Goal: Information Seeking & Learning: Learn about a topic

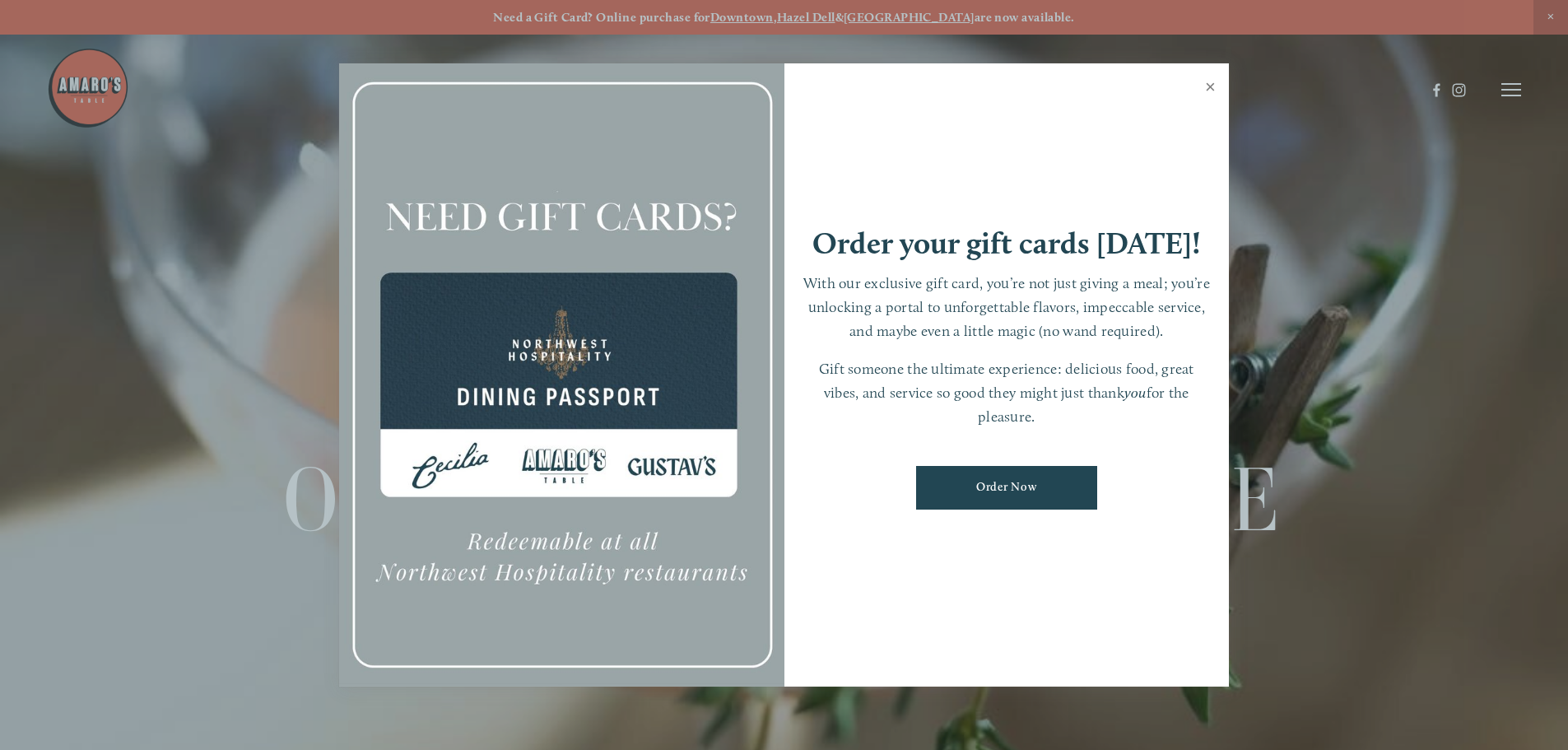
click at [1213, 93] on link "Close" at bounding box center [1210, 89] width 32 height 46
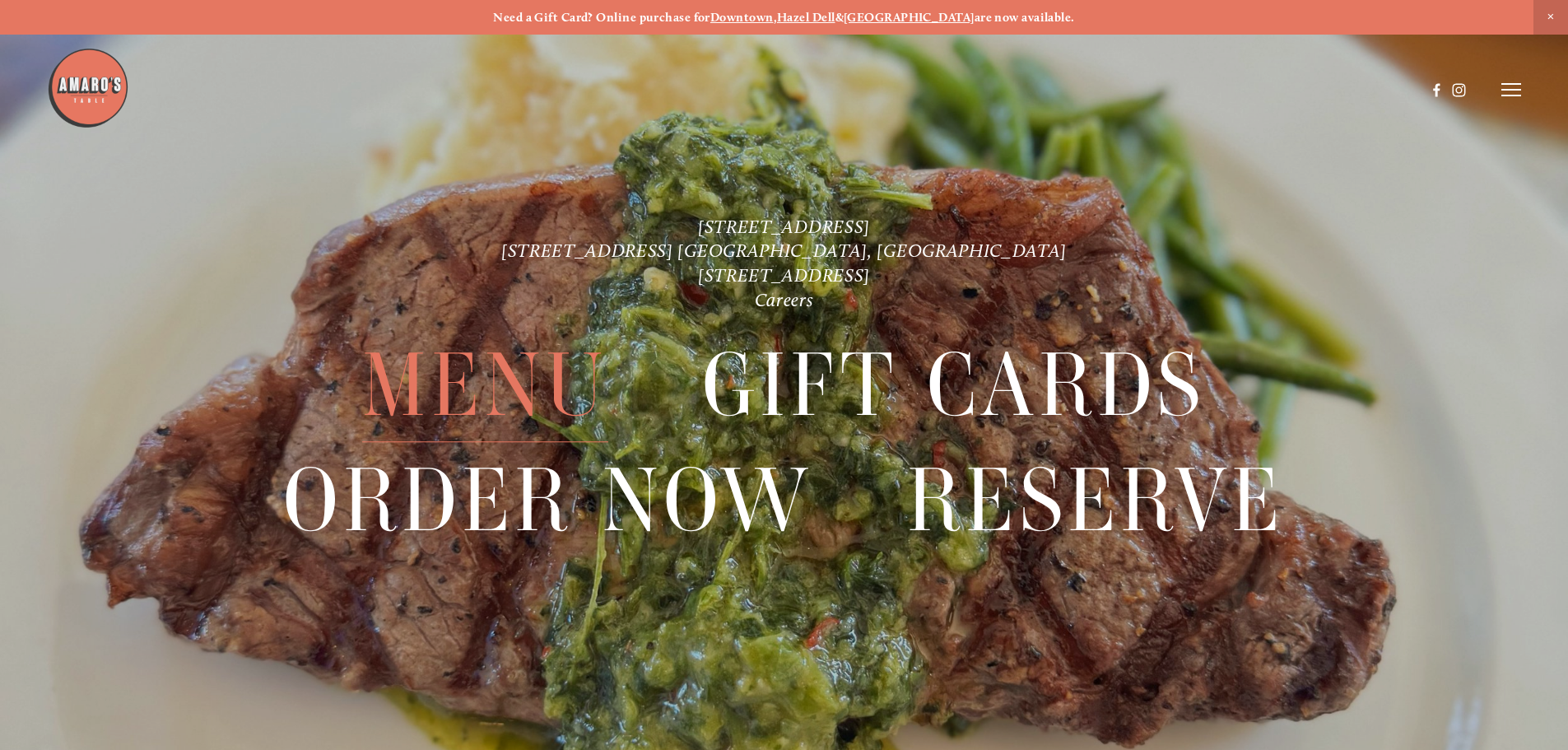
click at [500, 400] on span "Menu" at bounding box center [485, 386] width 246 height 113
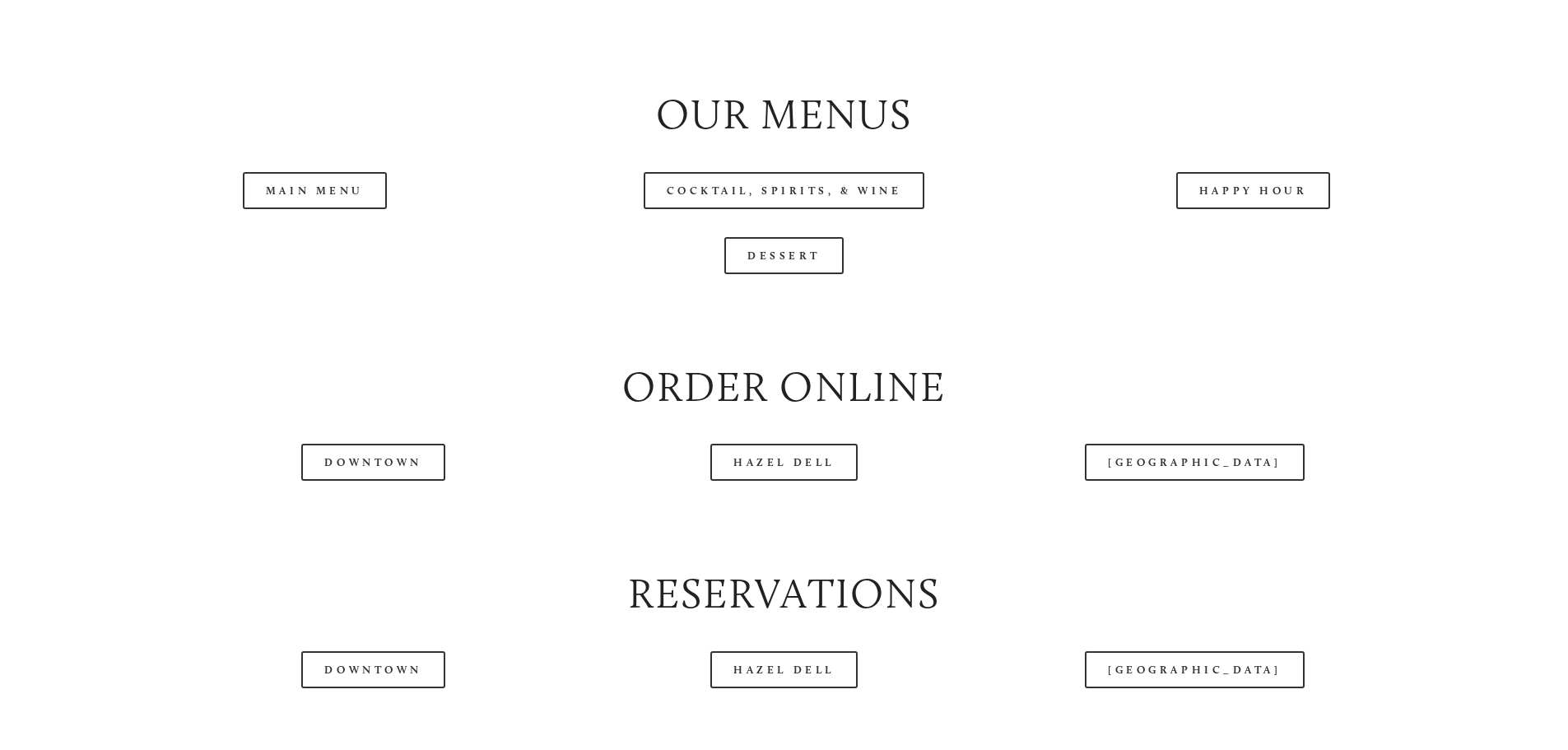
scroll to position [1893, 0]
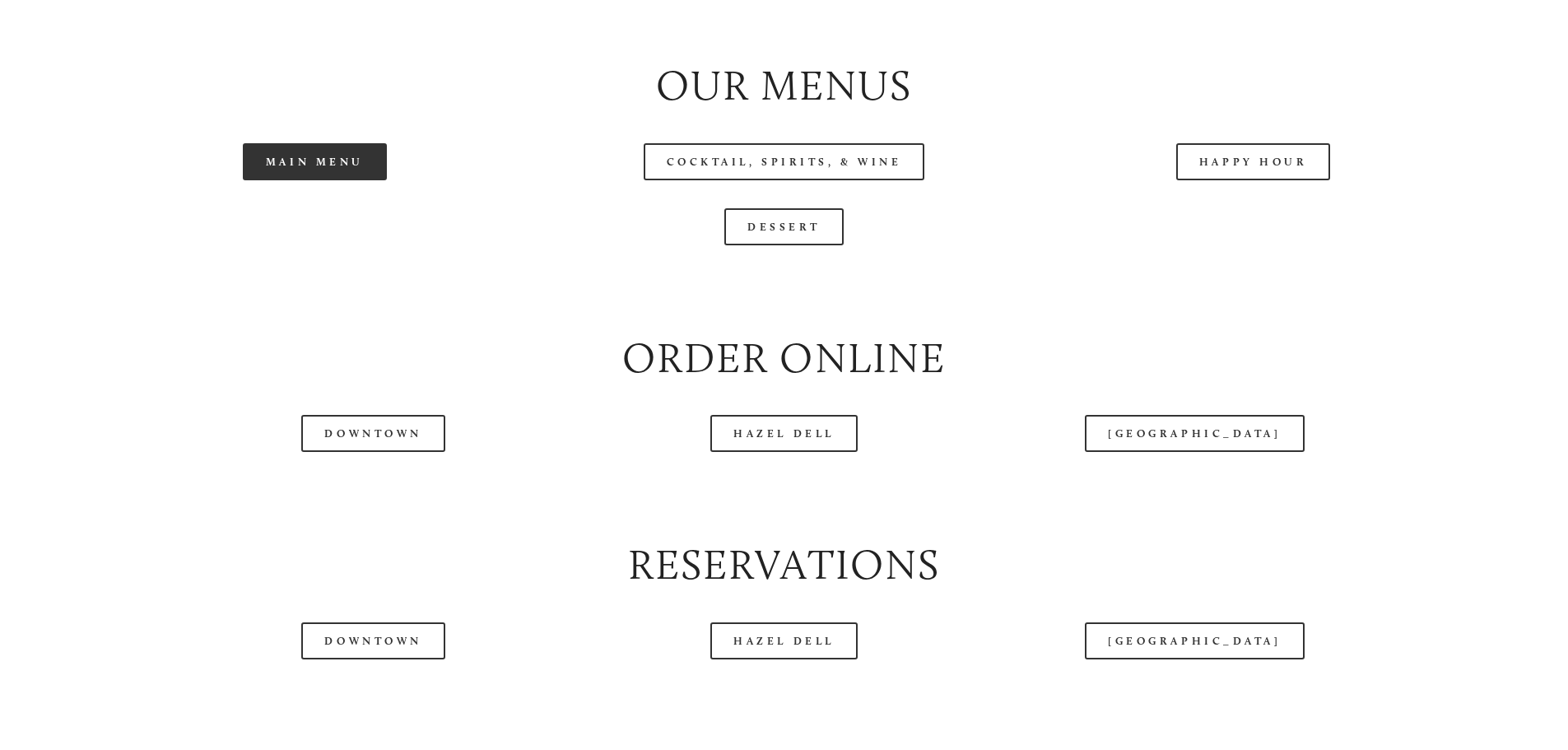
click at [296, 180] on link "Main Menu" at bounding box center [315, 162] width 144 height 37
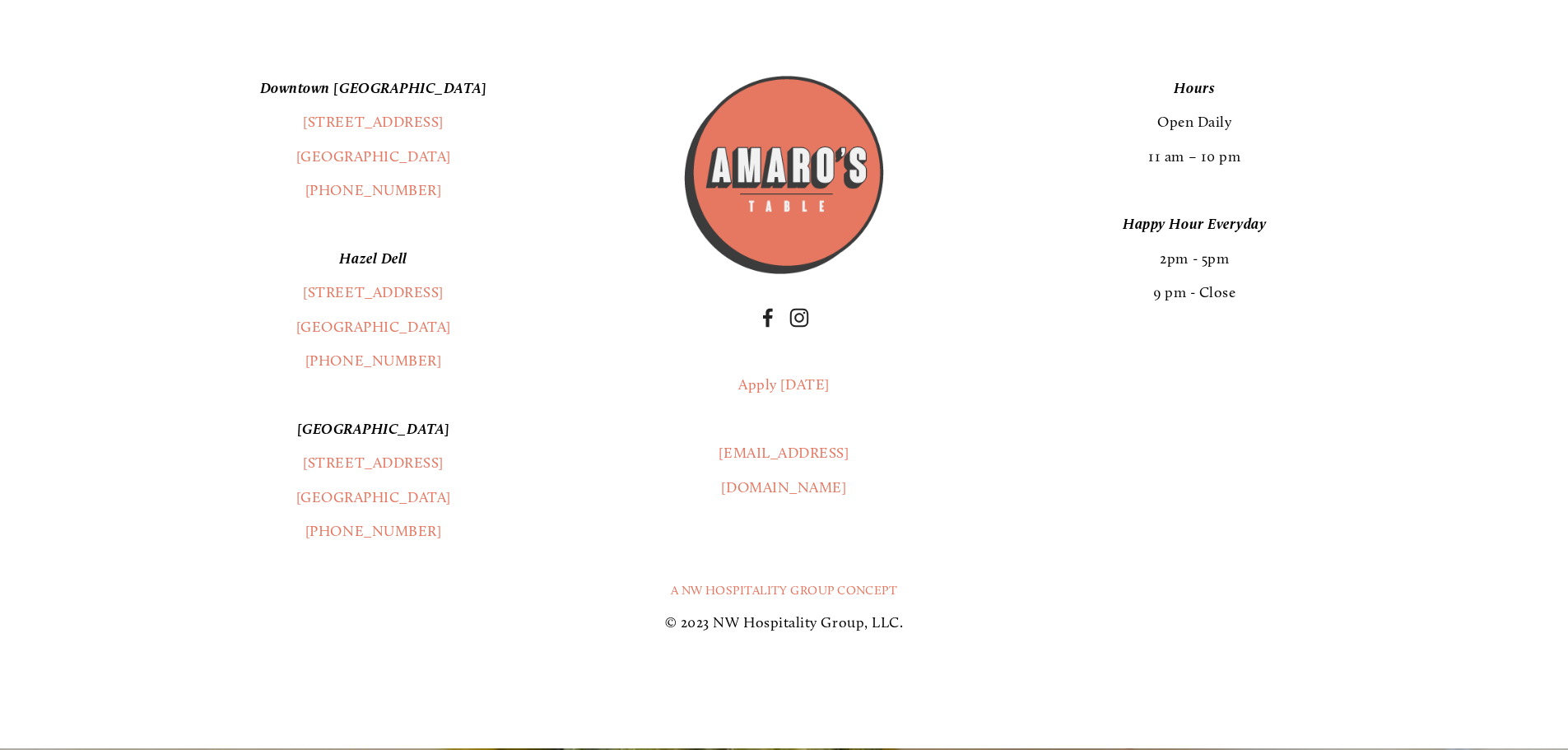
scroll to position [3374, 0]
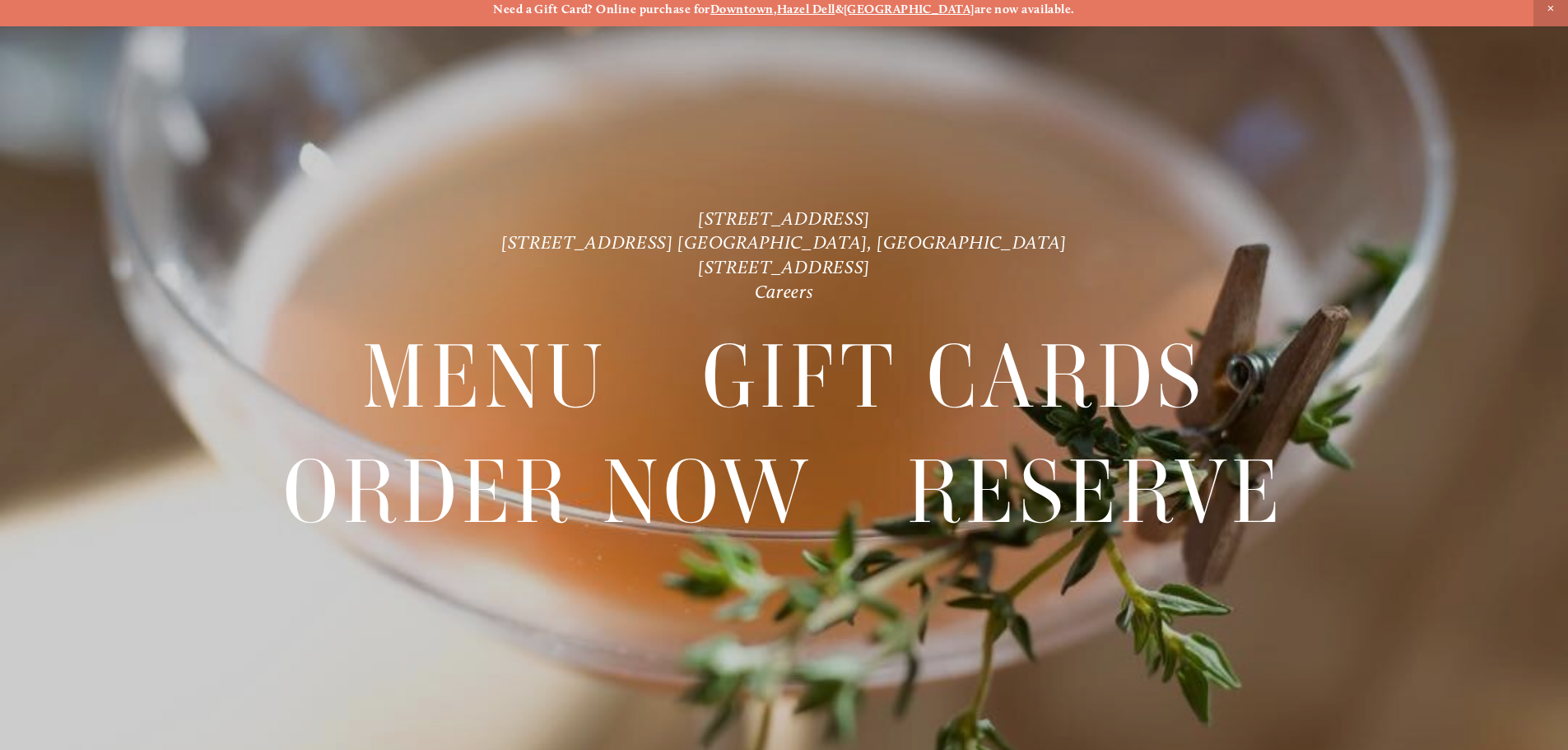
scroll to position [35, 0]
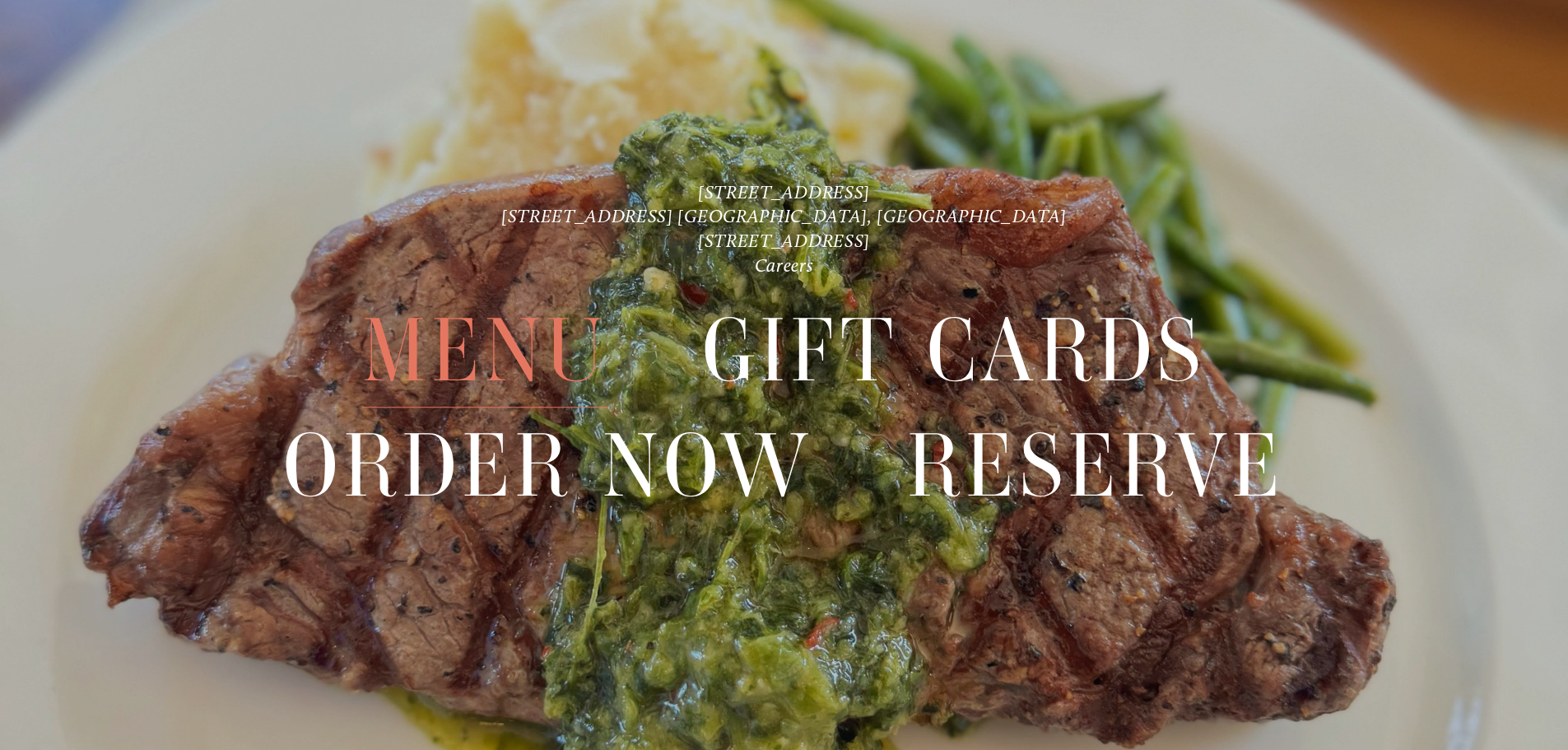
click at [465, 352] on span "Menu" at bounding box center [485, 351] width 246 height 113
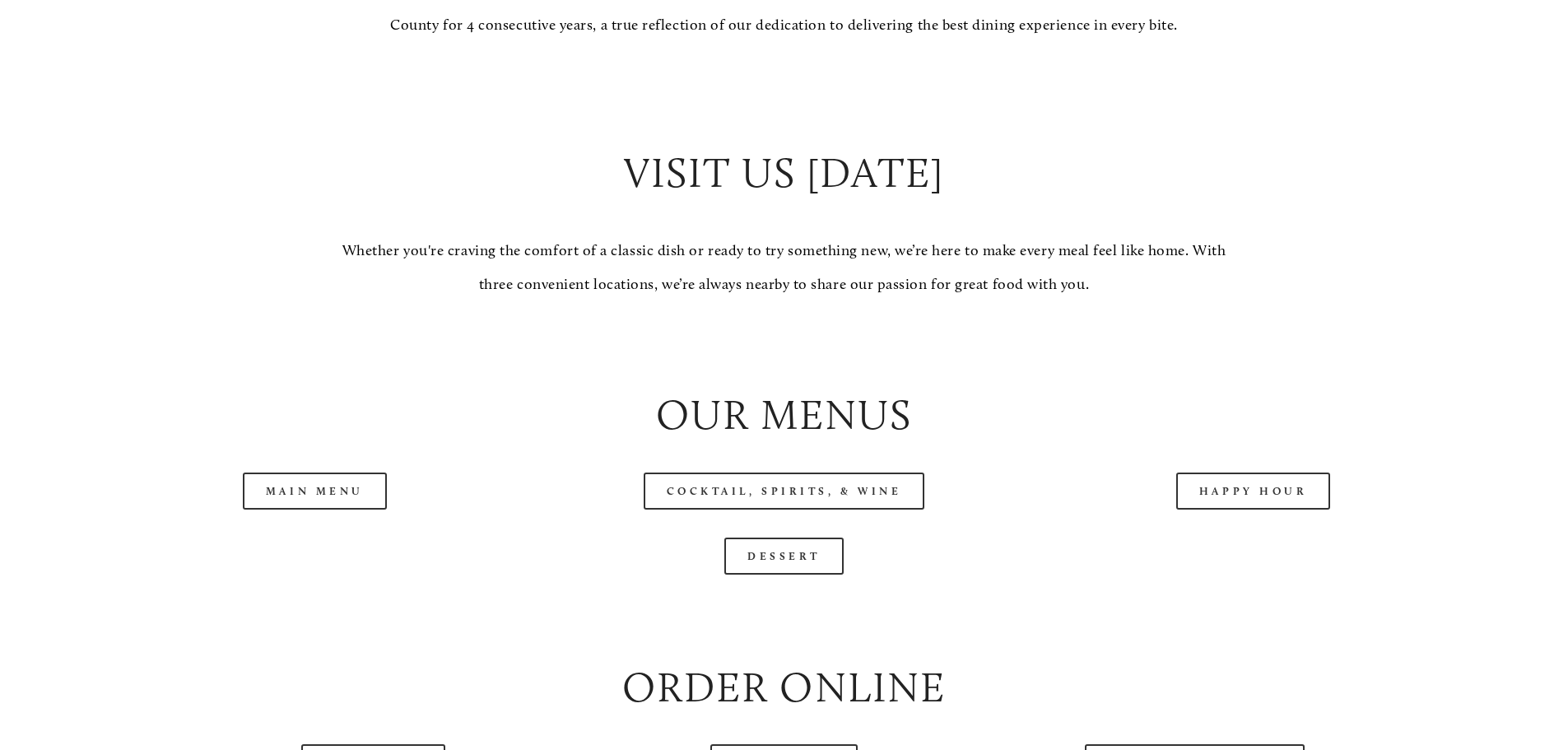
scroll to position [1646, 0]
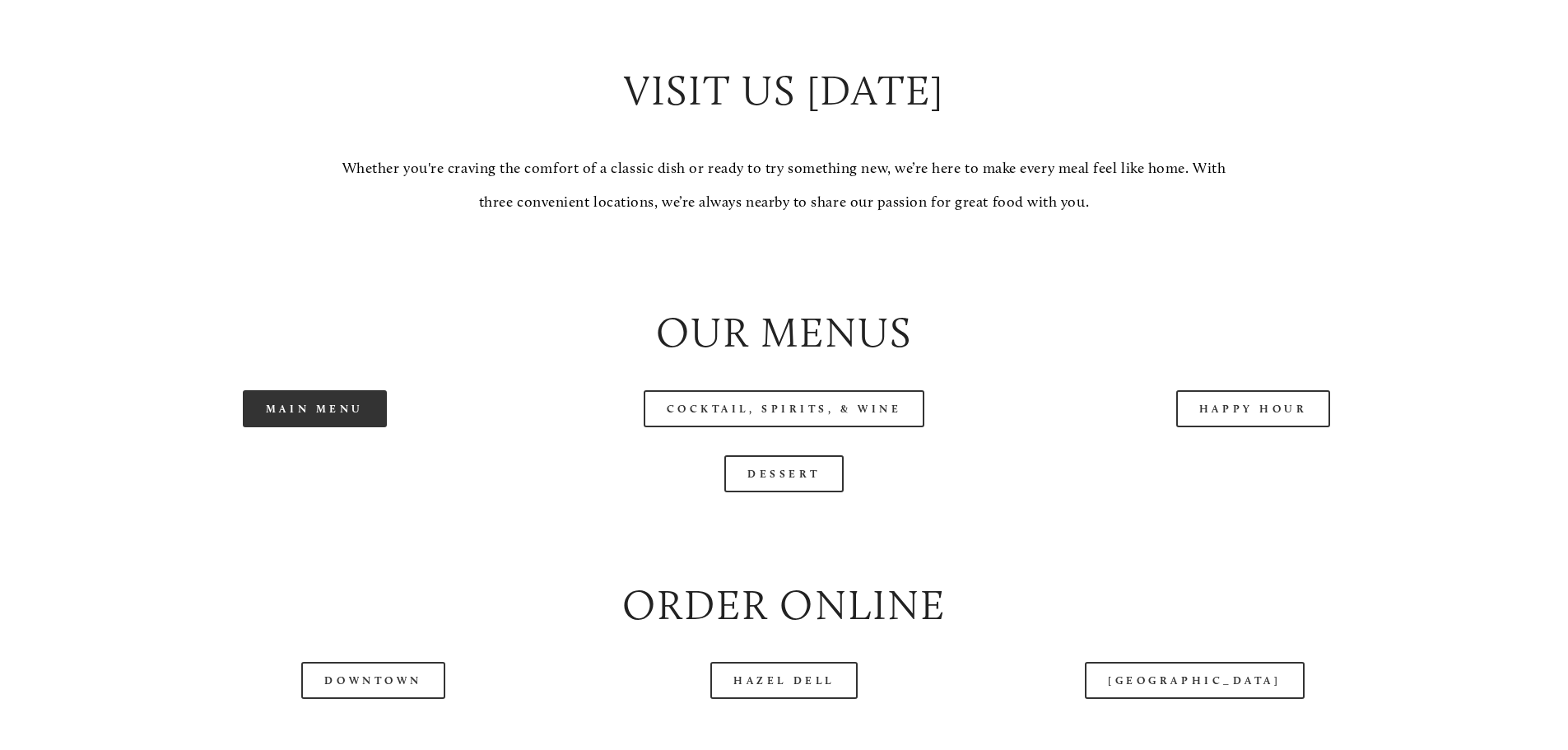
click at [347, 427] on link "Main Menu" at bounding box center [315, 408] width 144 height 37
